Goal: Task Accomplishment & Management: Use online tool/utility

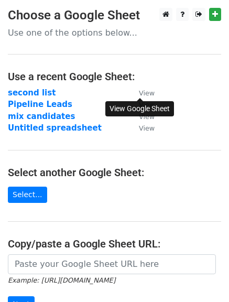
click at [145, 90] on small "View" at bounding box center [147, 93] width 16 height 8
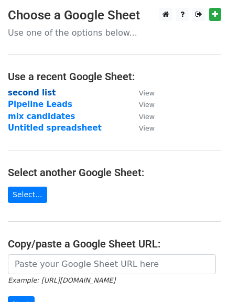
click at [33, 93] on strong "second list" at bounding box center [32, 92] width 48 height 9
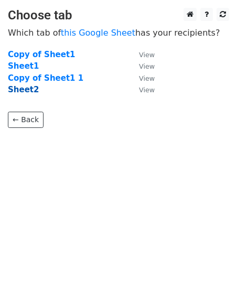
click at [25, 88] on strong "Sheet2" at bounding box center [23, 89] width 31 height 9
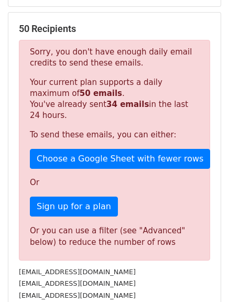
scroll to position [146, 0]
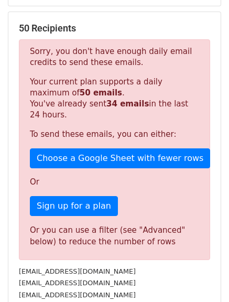
click at [133, 16] on div "50 Recipients Sorry, you don't have enough daily email credits to send these em…" at bounding box center [114, 170] width 212 height 317
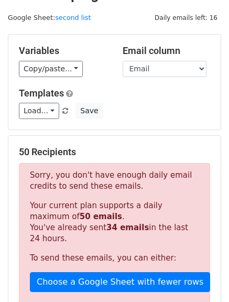
scroll to position [0, 0]
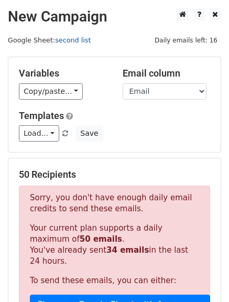
click at [55, 40] on link "second list" at bounding box center [73, 40] width 36 height 8
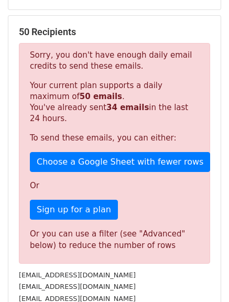
scroll to position [144, 0]
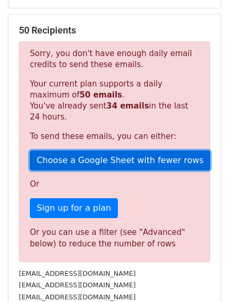
click at [91, 162] on link "Choose a Google Sheet with fewer rows" at bounding box center [120, 161] width 180 height 20
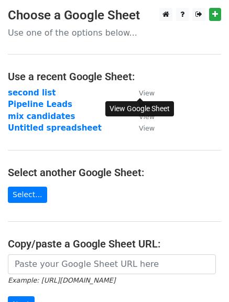
click at [148, 94] on small "View" at bounding box center [147, 93] width 16 height 8
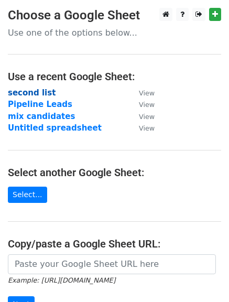
click at [43, 94] on strong "second list" at bounding box center [32, 92] width 48 height 9
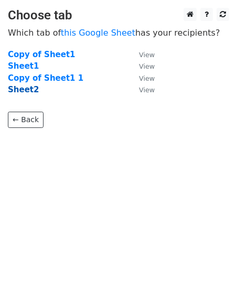
click at [33, 87] on strong "Sheet2" at bounding box center [23, 89] width 31 height 9
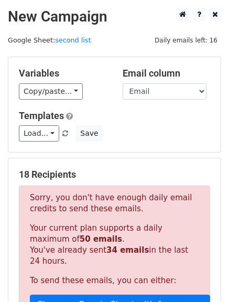
scroll to position [78, 0]
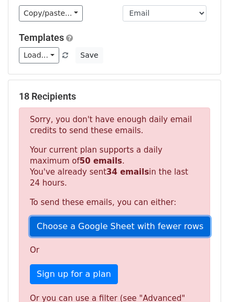
click at [89, 232] on link "Choose a Google Sheet with fewer rows" at bounding box center [120, 227] width 180 height 20
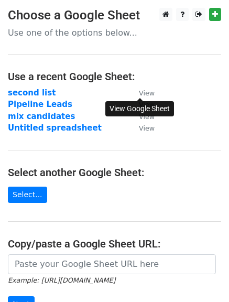
click at [150, 94] on small "View" at bounding box center [147, 93] width 16 height 8
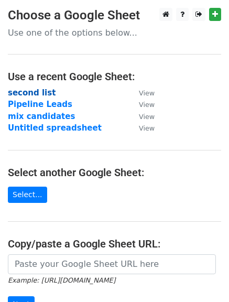
click at [35, 93] on strong "second list" at bounding box center [32, 92] width 48 height 9
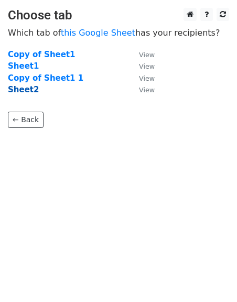
click at [33, 89] on strong "Sheet2" at bounding box center [23, 89] width 31 height 9
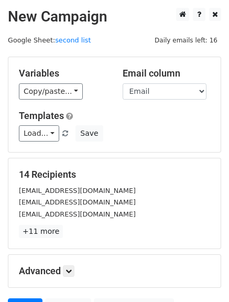
scroll to position [105, 0]
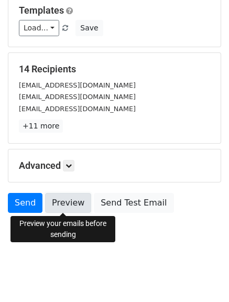
click at [70, 205] on link "Preview" at bounding box center [68, 203] width 46 height 20
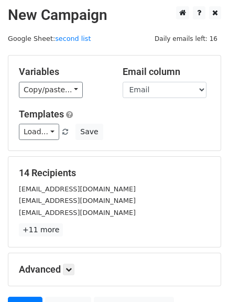
scroll to position [0, 0]
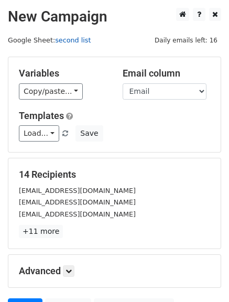
click at [68, 39] on link "second list" at bounding box center [73, 40] width 36 height 8
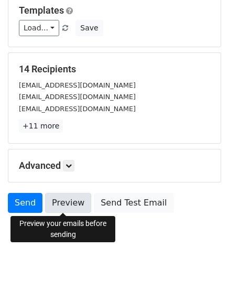
click at [64, 206] on link "Preview" at bounding box center [68, 203] width 46 height 20
click at [69, 204] on link "Preview" at bounding box center [68, 203] width 46 height 20
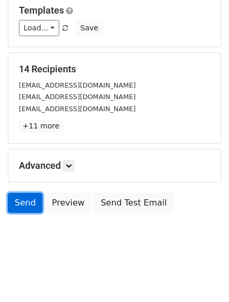
click at [24, 202] on link "Send" at bounding box center [25, 203] width 35 height 20
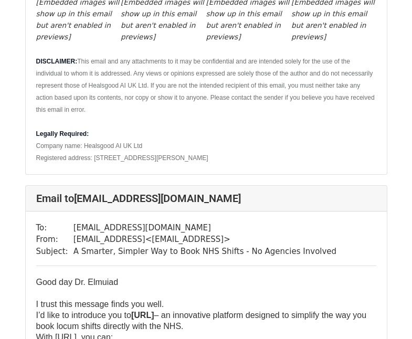
scroll to position [925, 0]
